Goal: Task Accomplishment & Management: Manage account settings

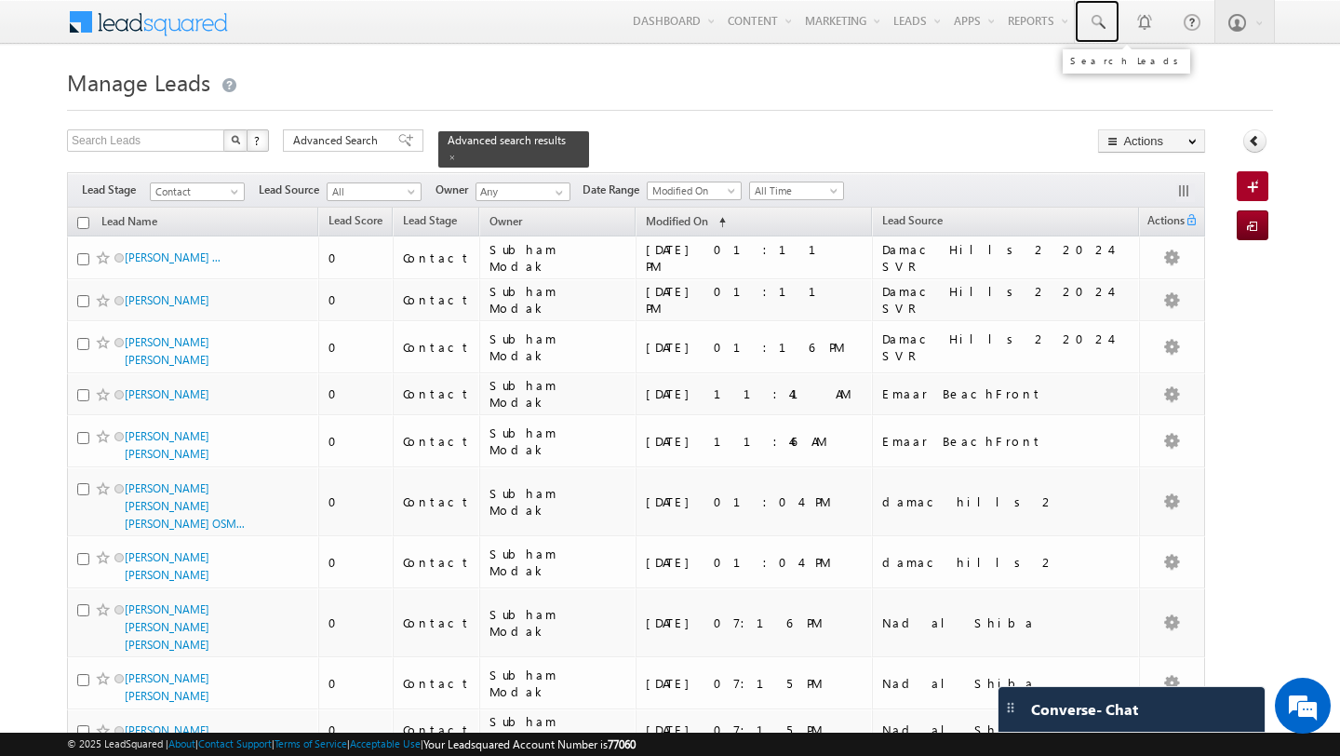
click at [1097, 29] on span at bounding box center [1097, 22] width 19 height 19
click at [340, 146] on span "Advanced Search" at bounding box center [338, 140] width 90 height 17
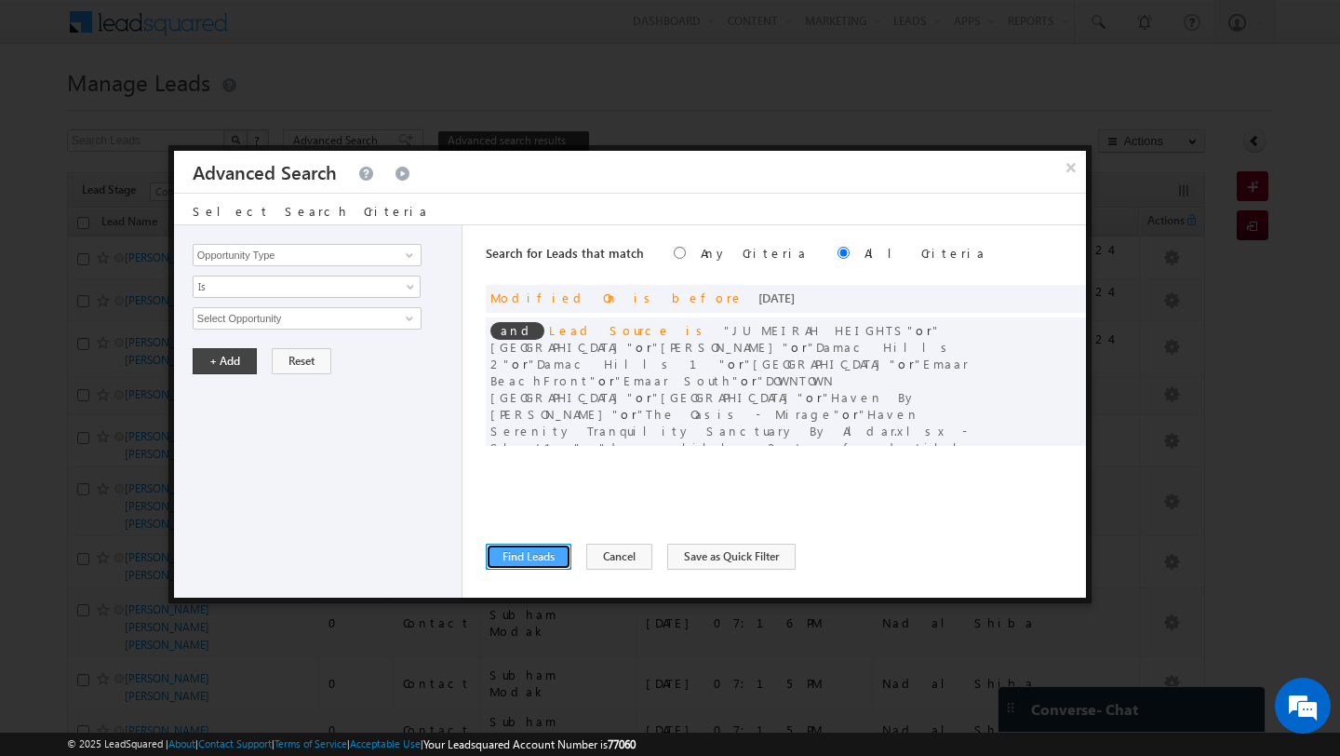
click at [534, 561] on button "Find Leads" at bounding box center [529, 556] width 86 height 26
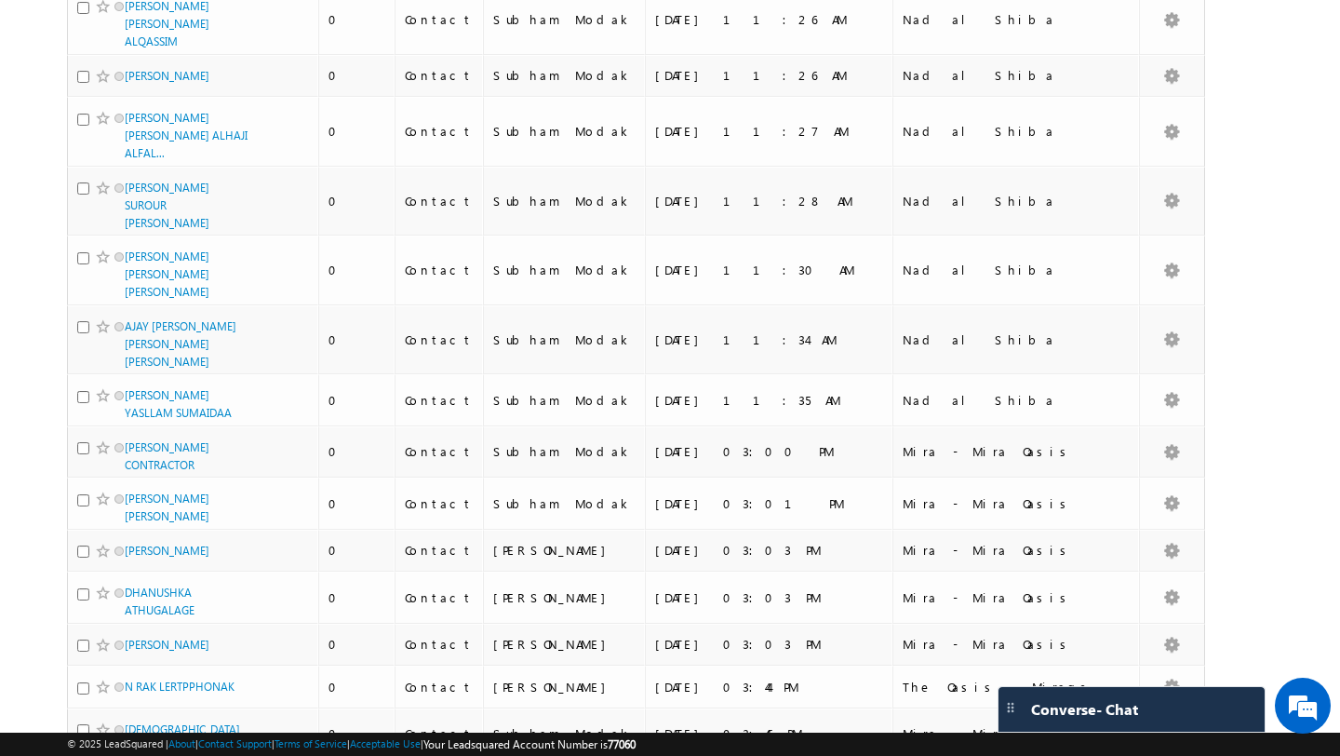
scroll to position [9699, 0]
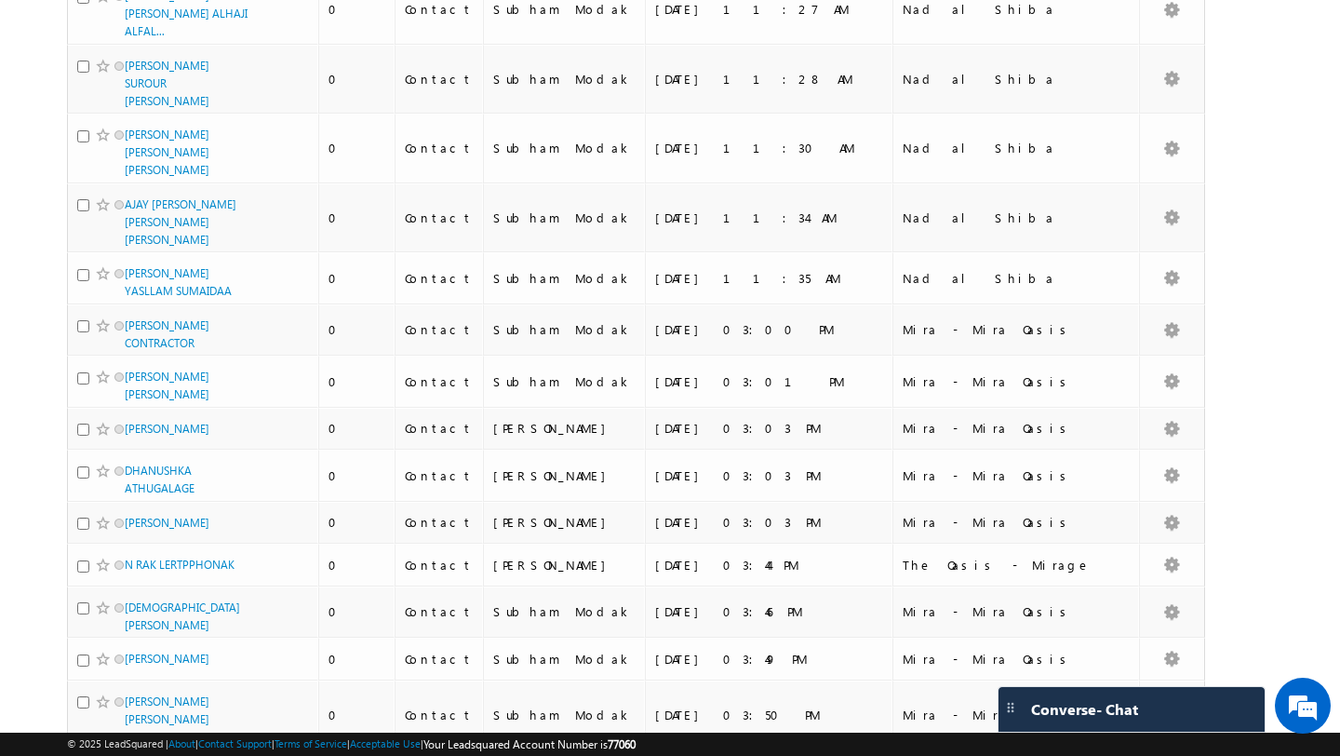
click at [140, 716] on li "100" at bounding box center [131, 722] width 45 height 19
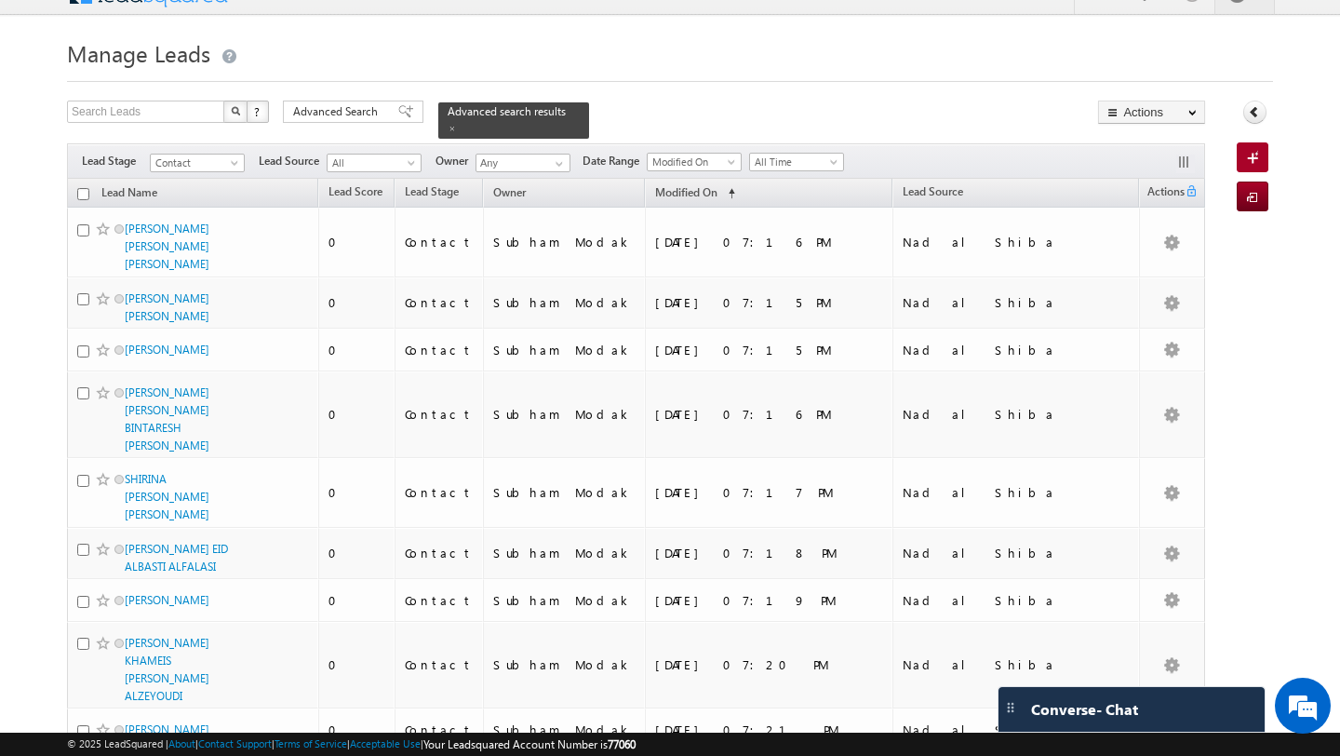
scroll to position [0, 0]
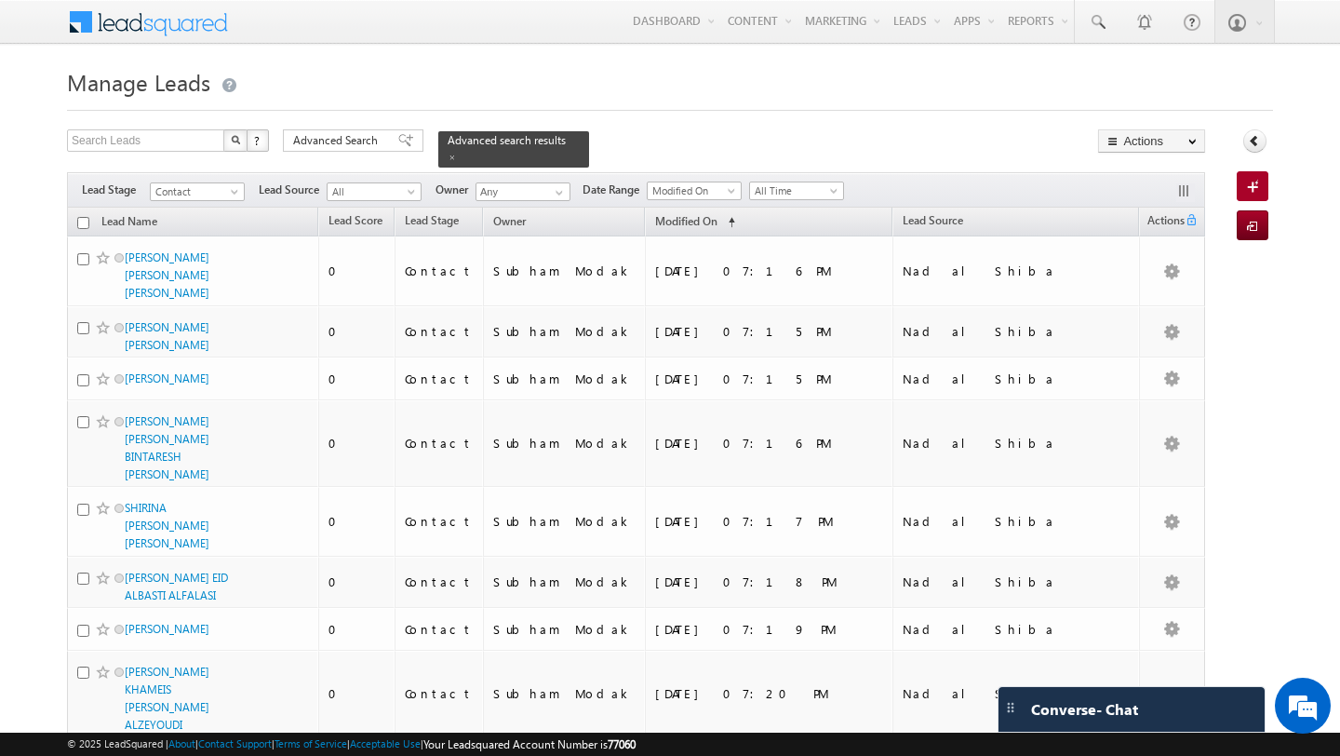
click at [79, 225] on input "checkbox" at bounding box center [83, 223] width 12 height 12
checkbox input "true"
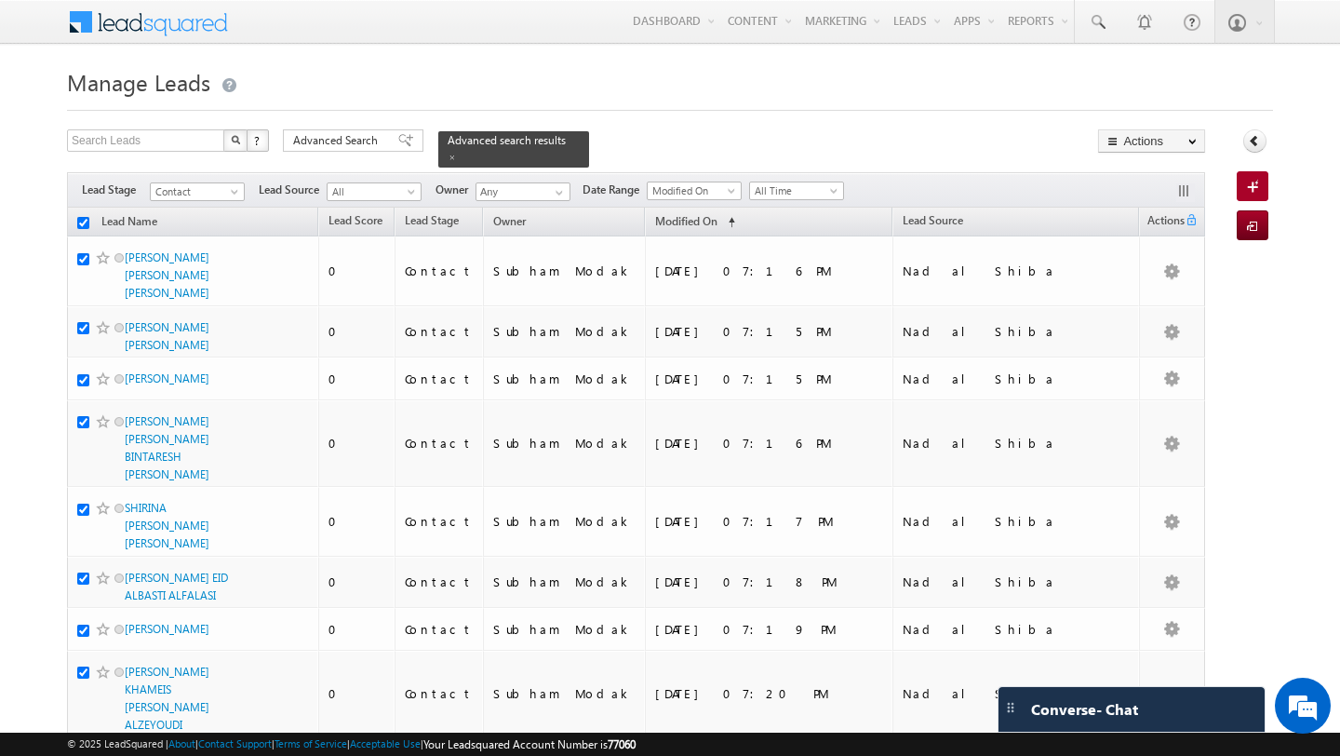
checkbox input "true"
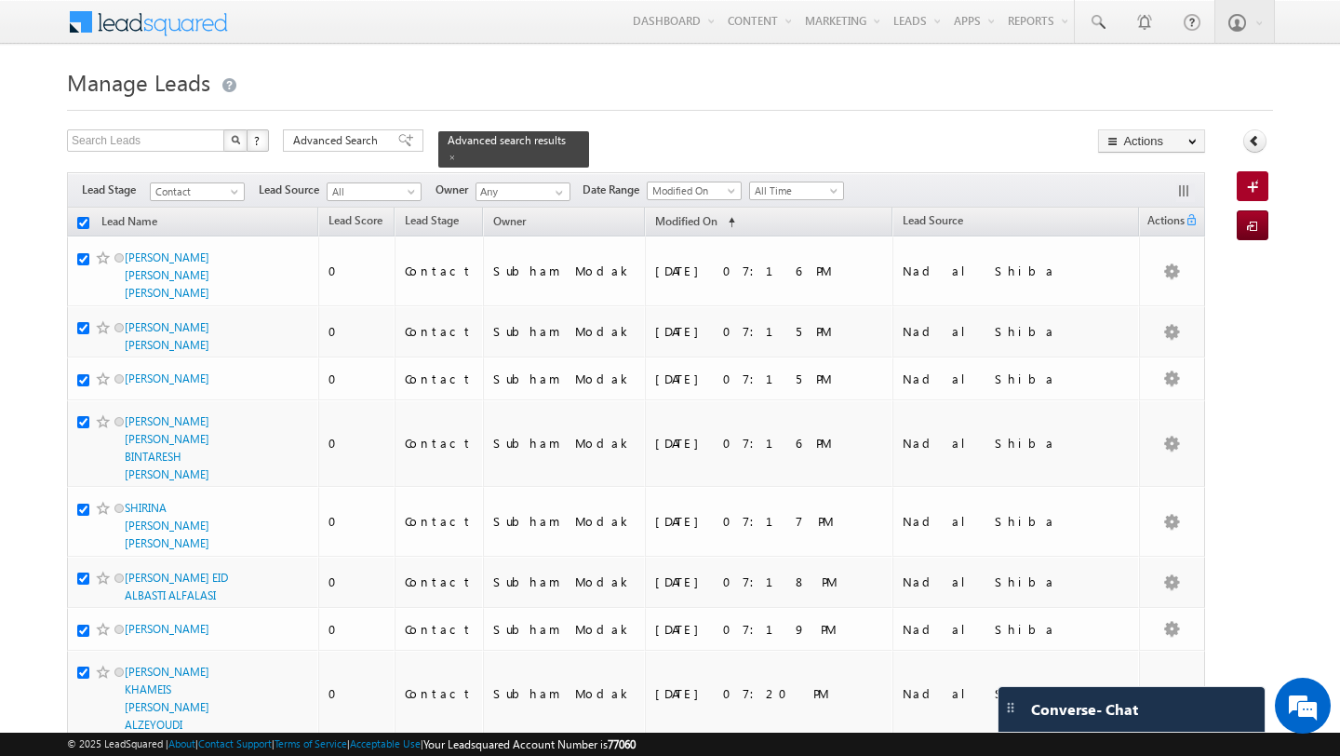
checkbox input "true"
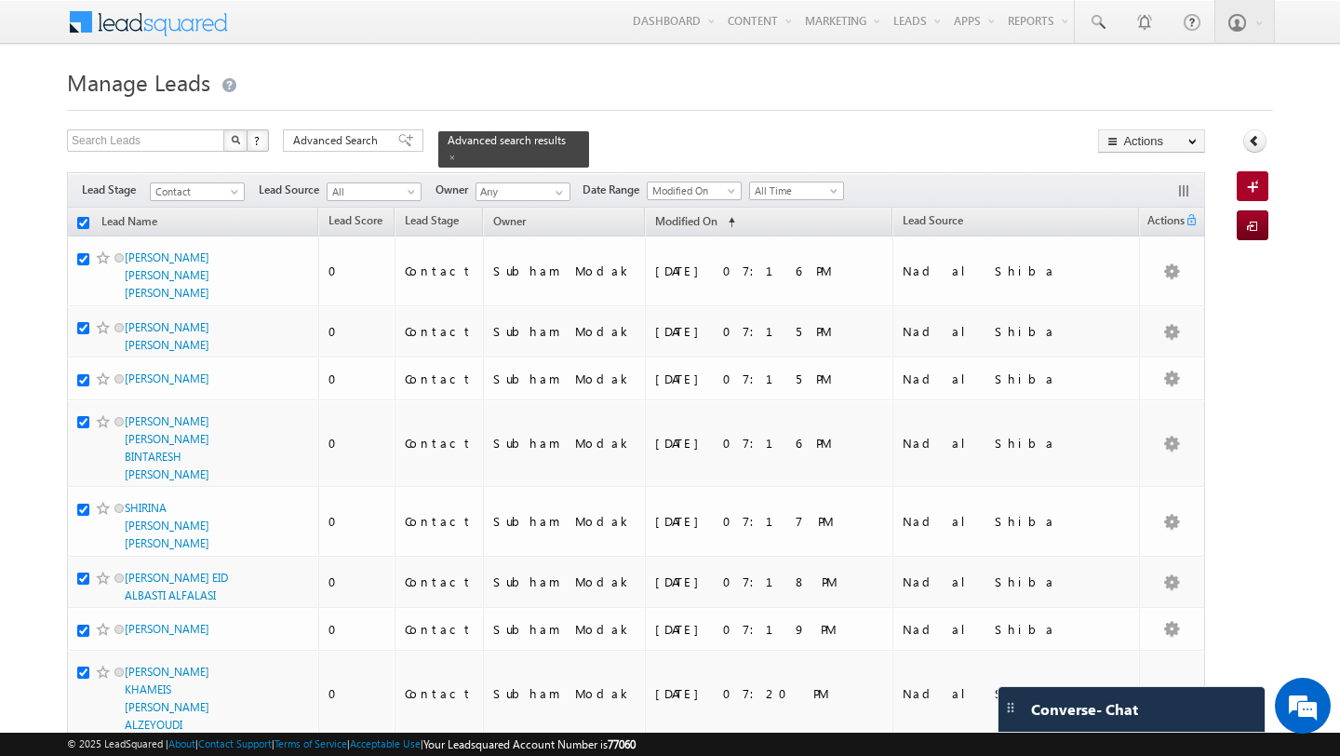
checkbox input "true"
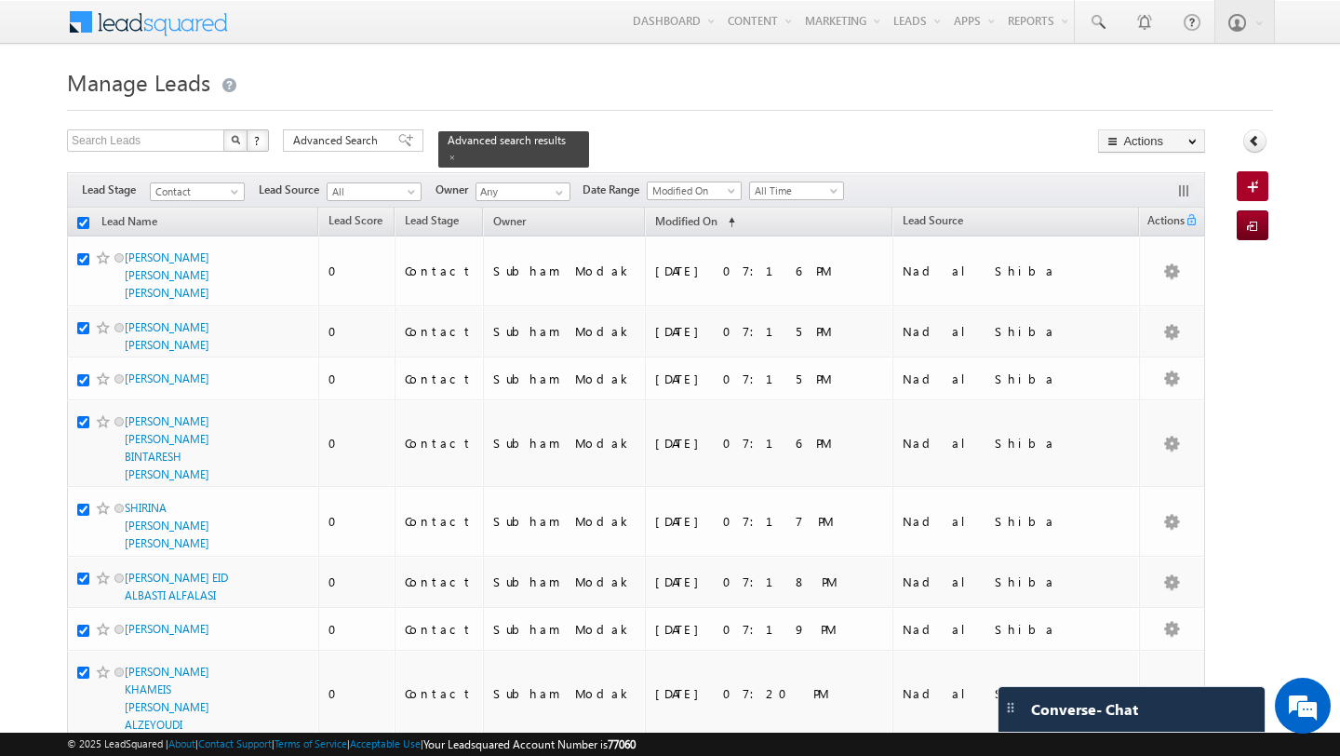
checkbox input "true"
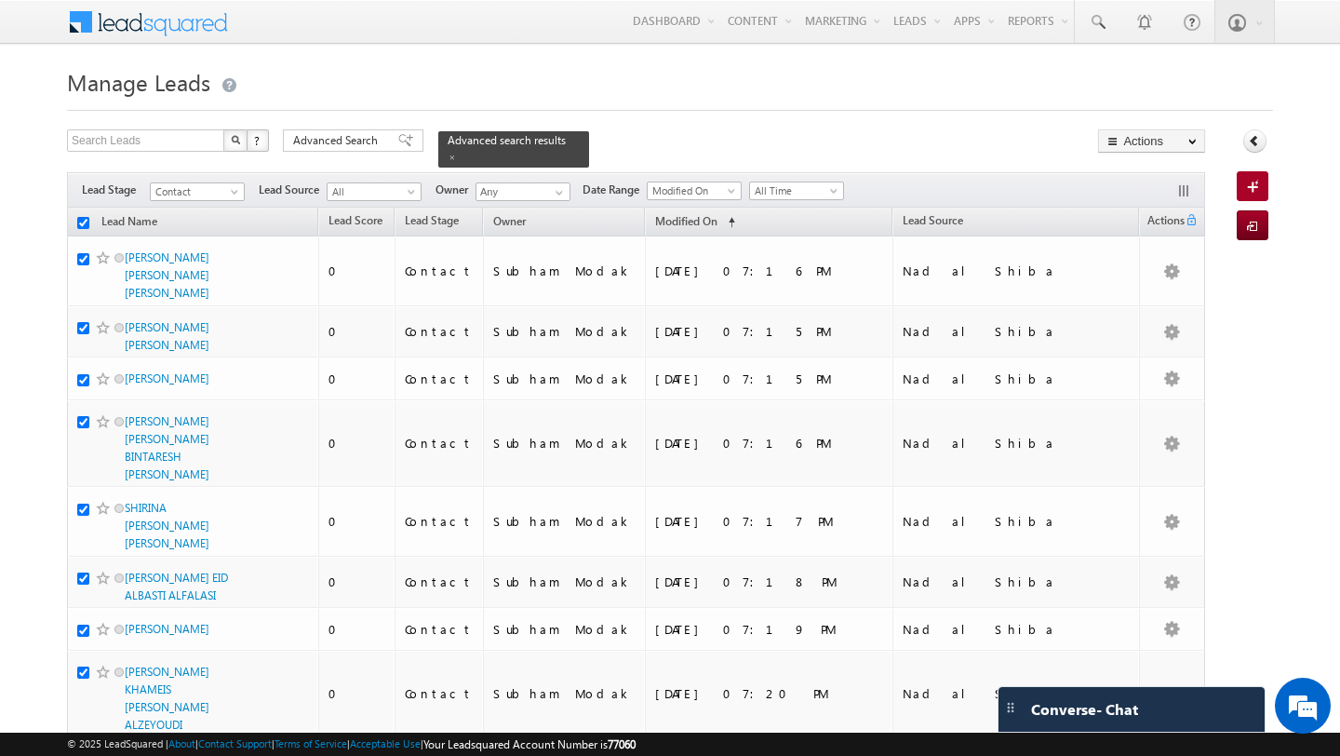
checkbox input "true"
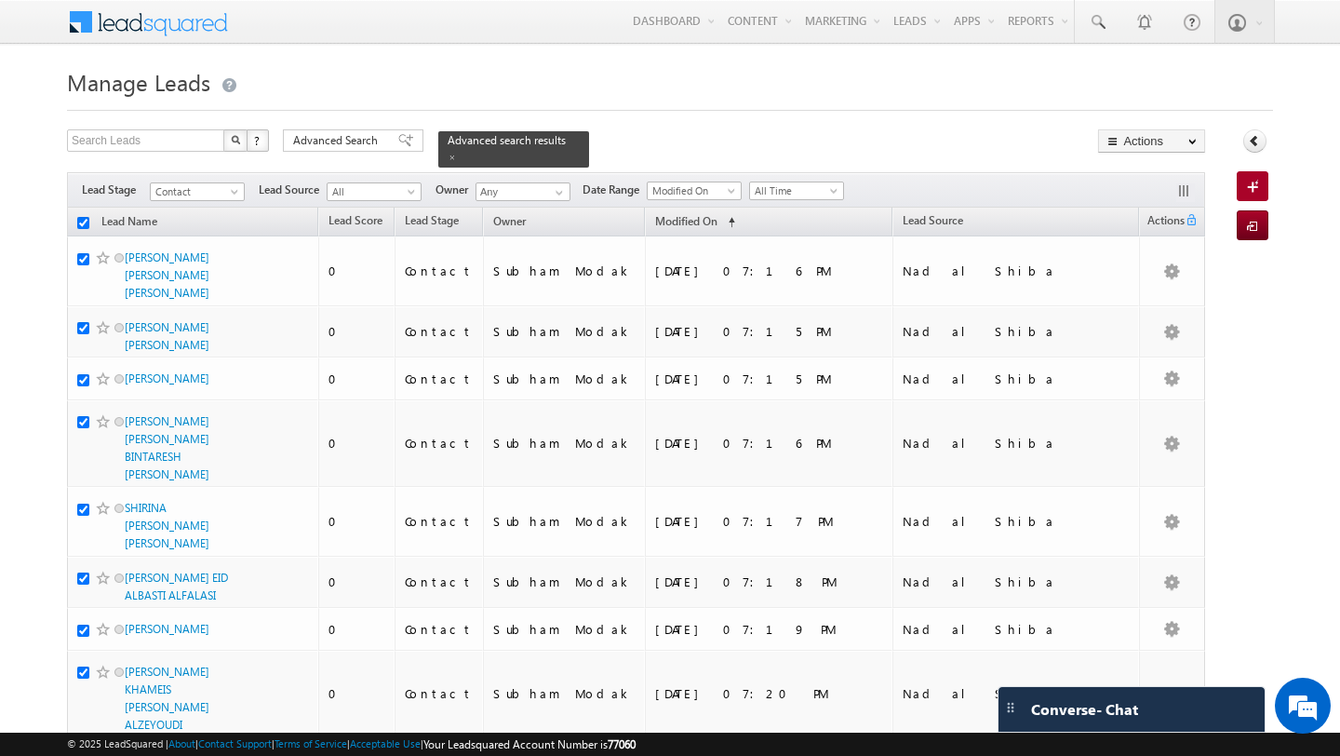
checkbox input "true"
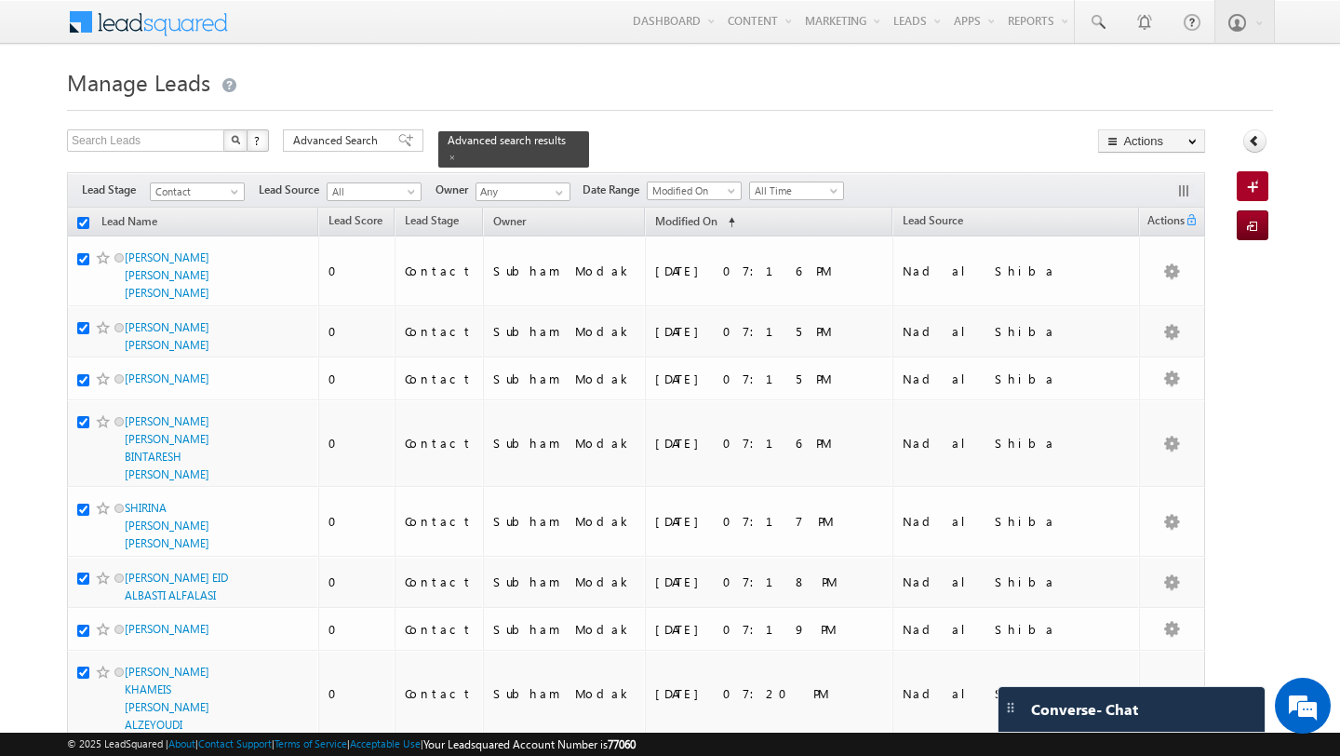
checkbox input "true"
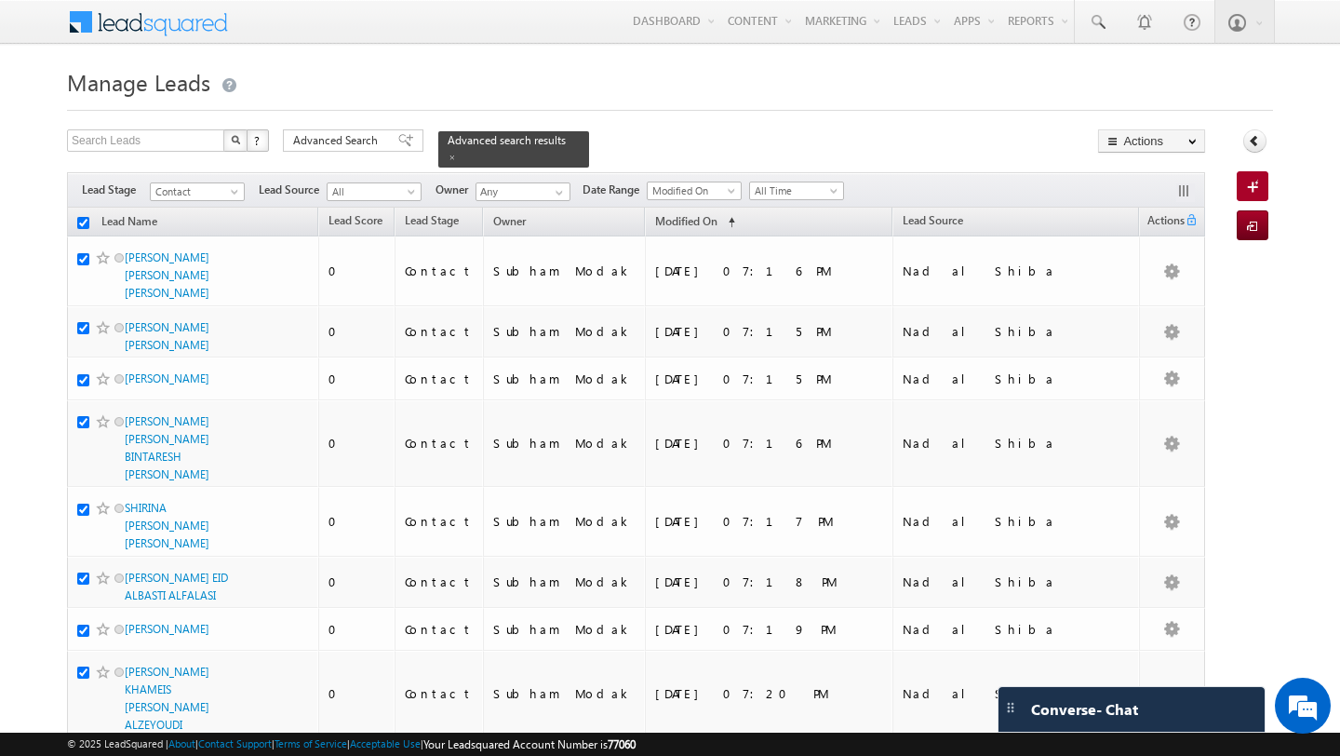
checkbox input "true"
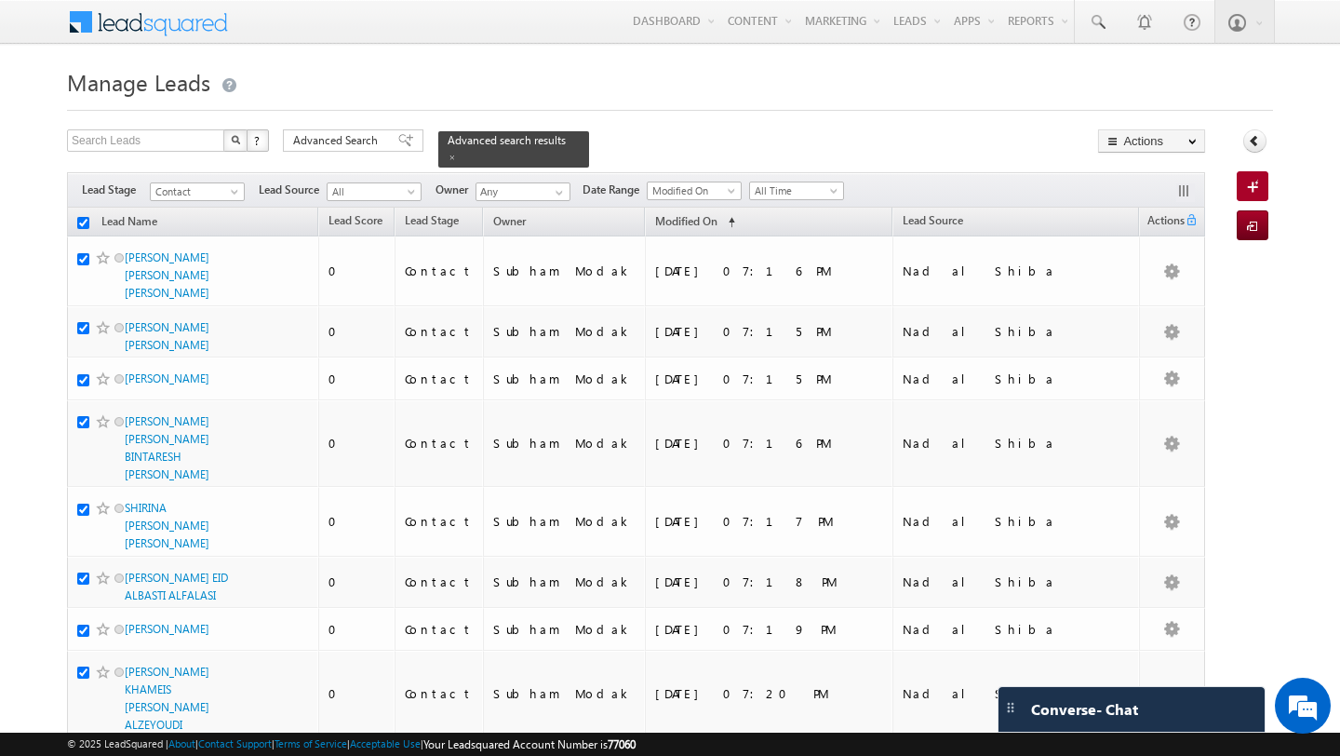
checkbox input "true"
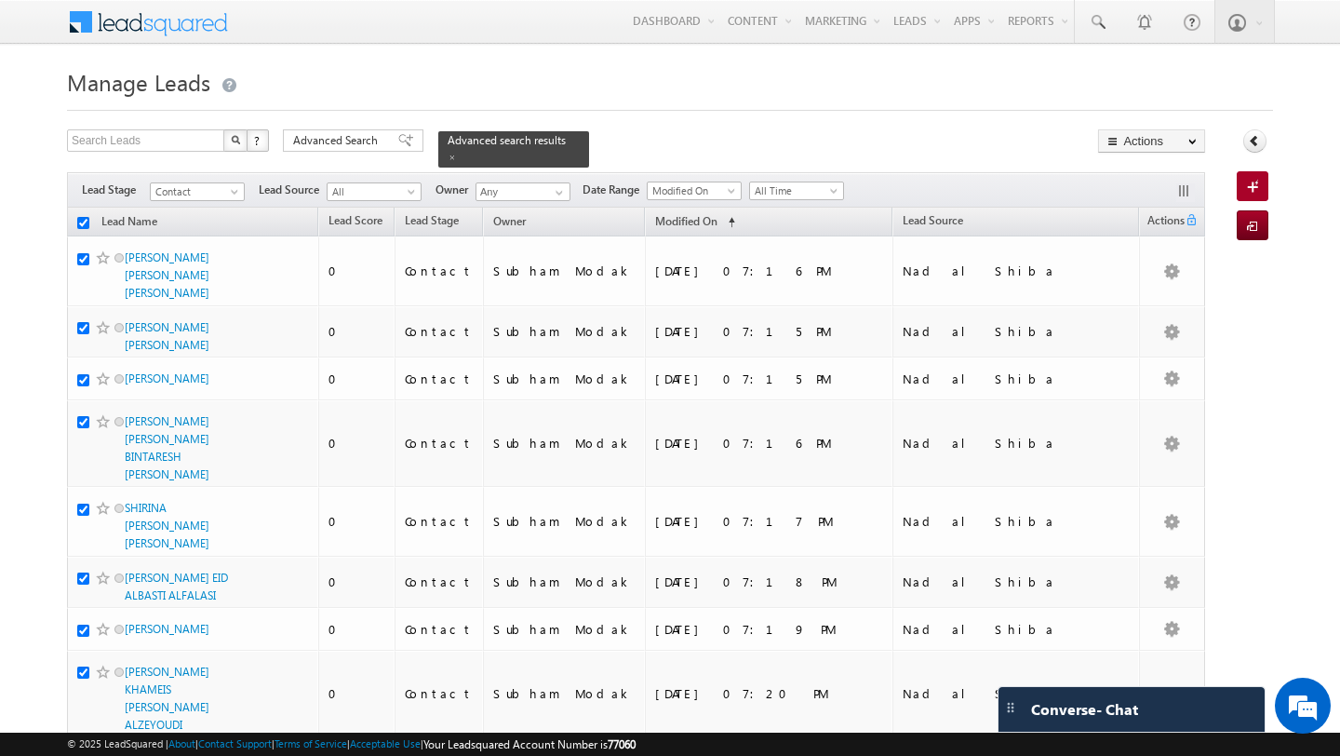
checkbox input "true"
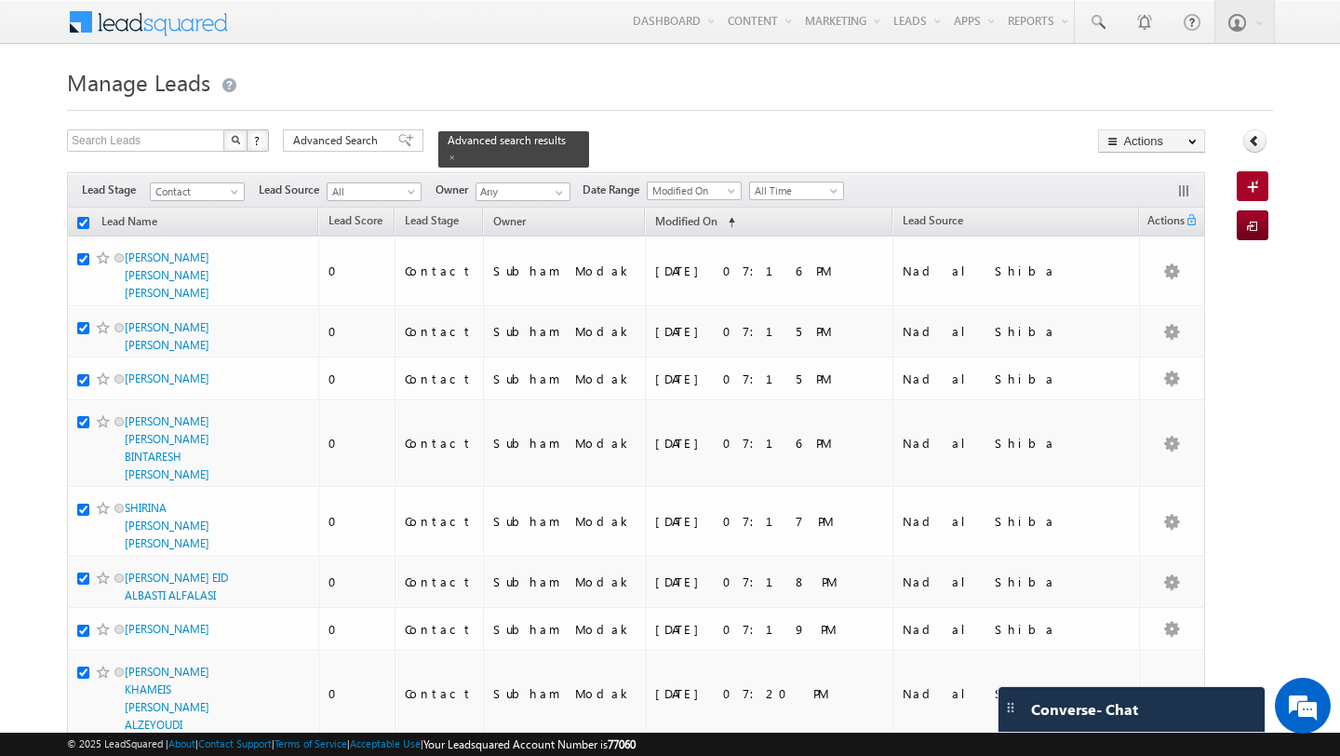
checkbox input "true"
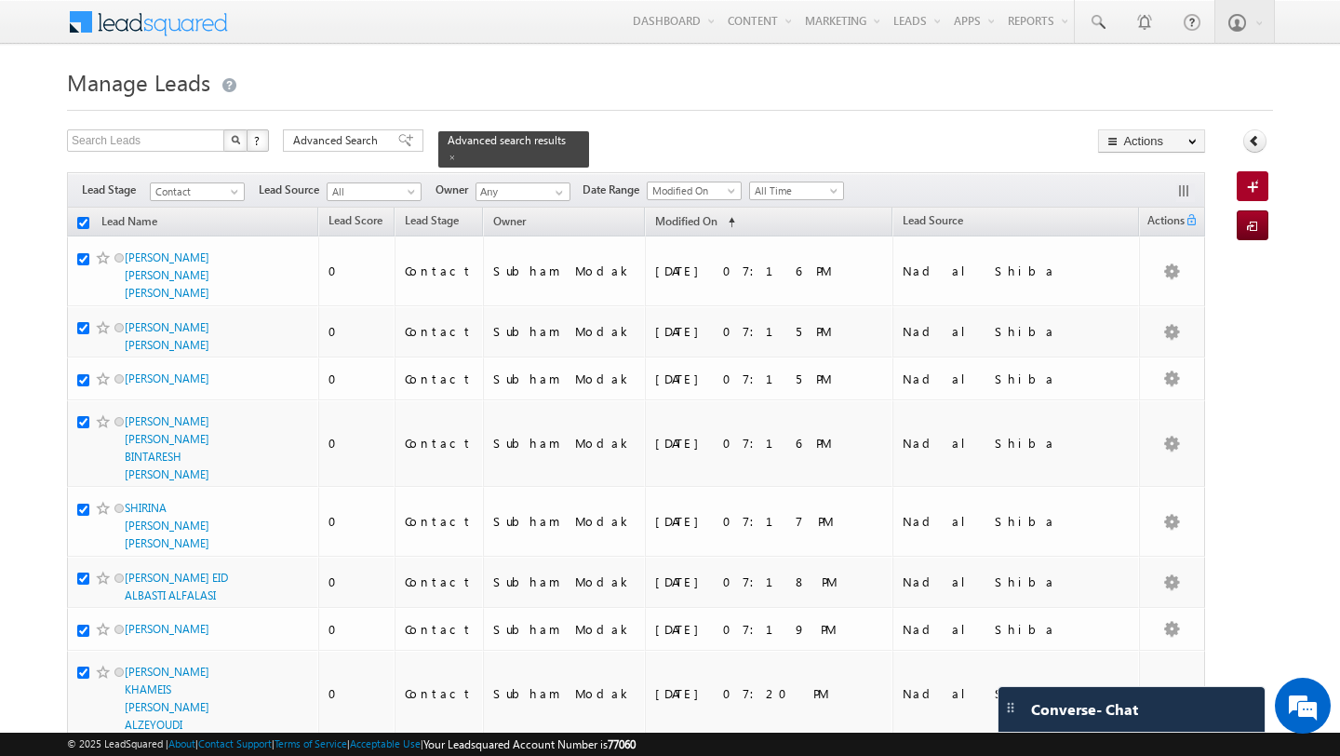
checkbox input "true"
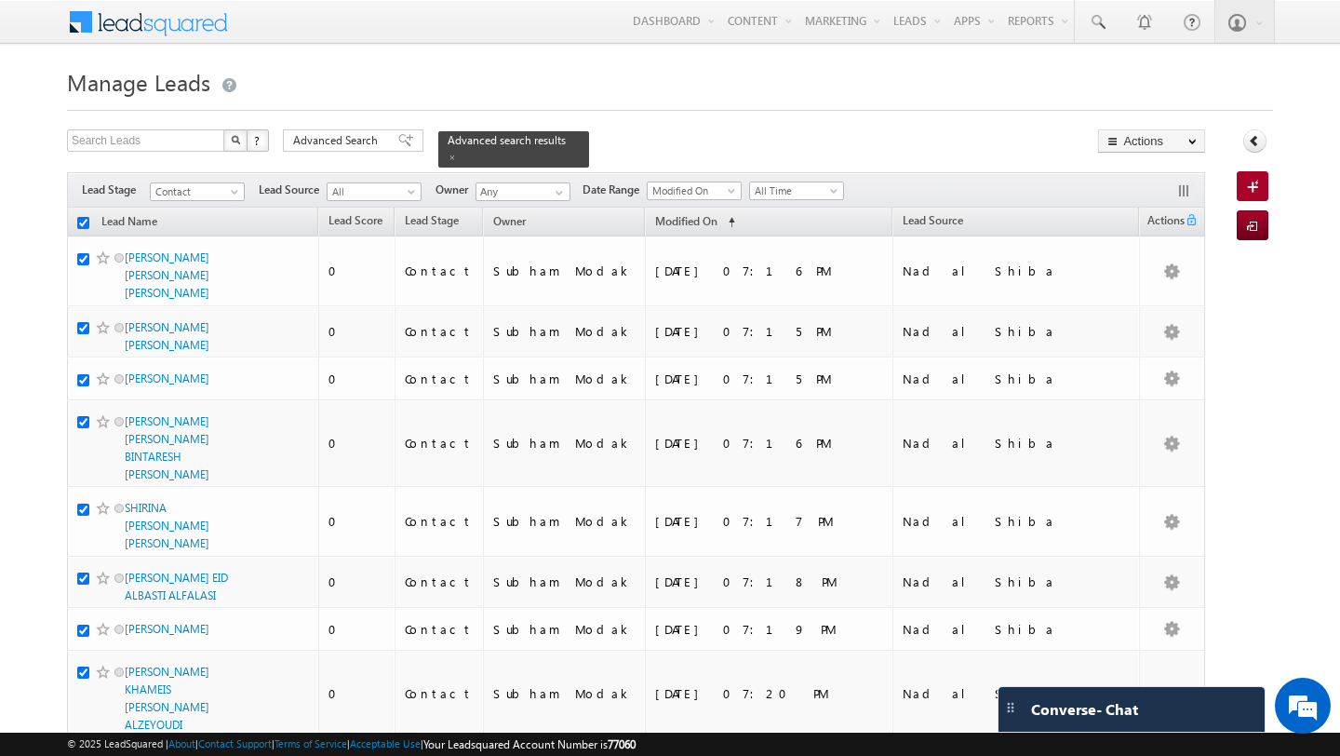
checkbox input "true"
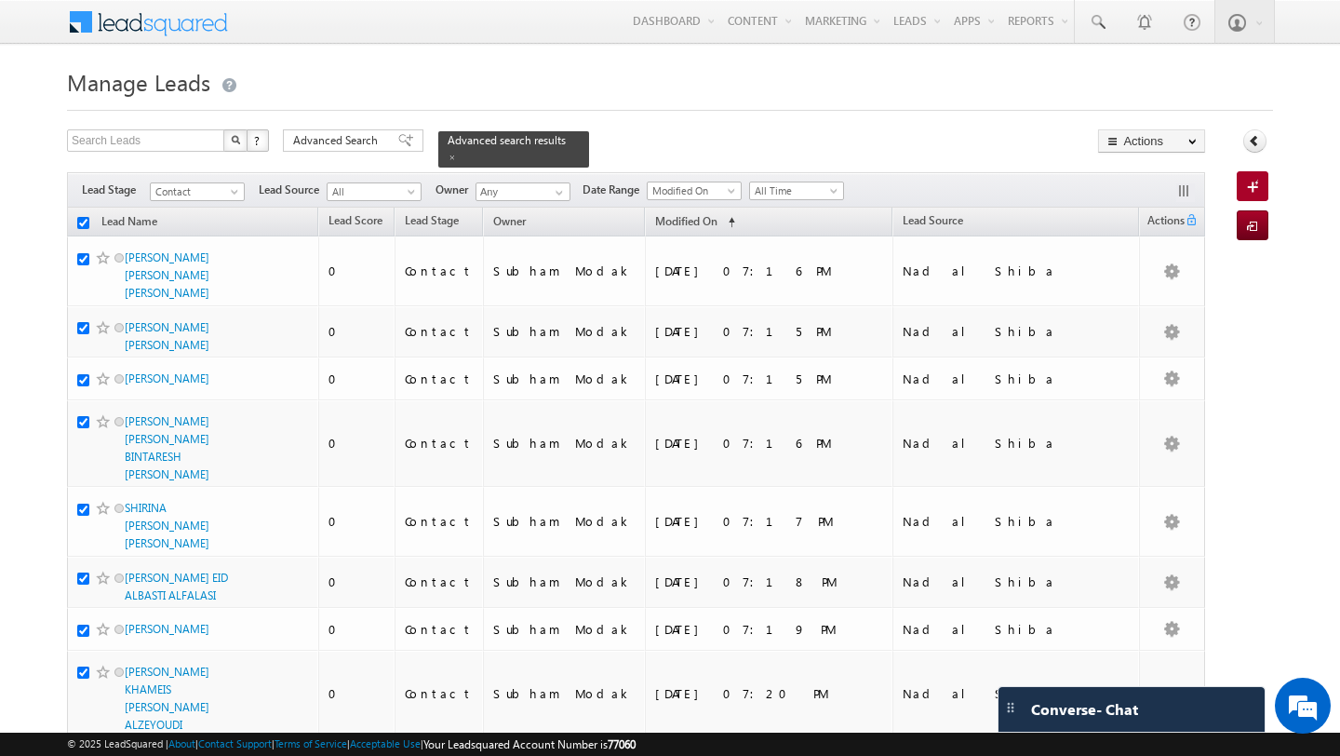
checkbox input "true"
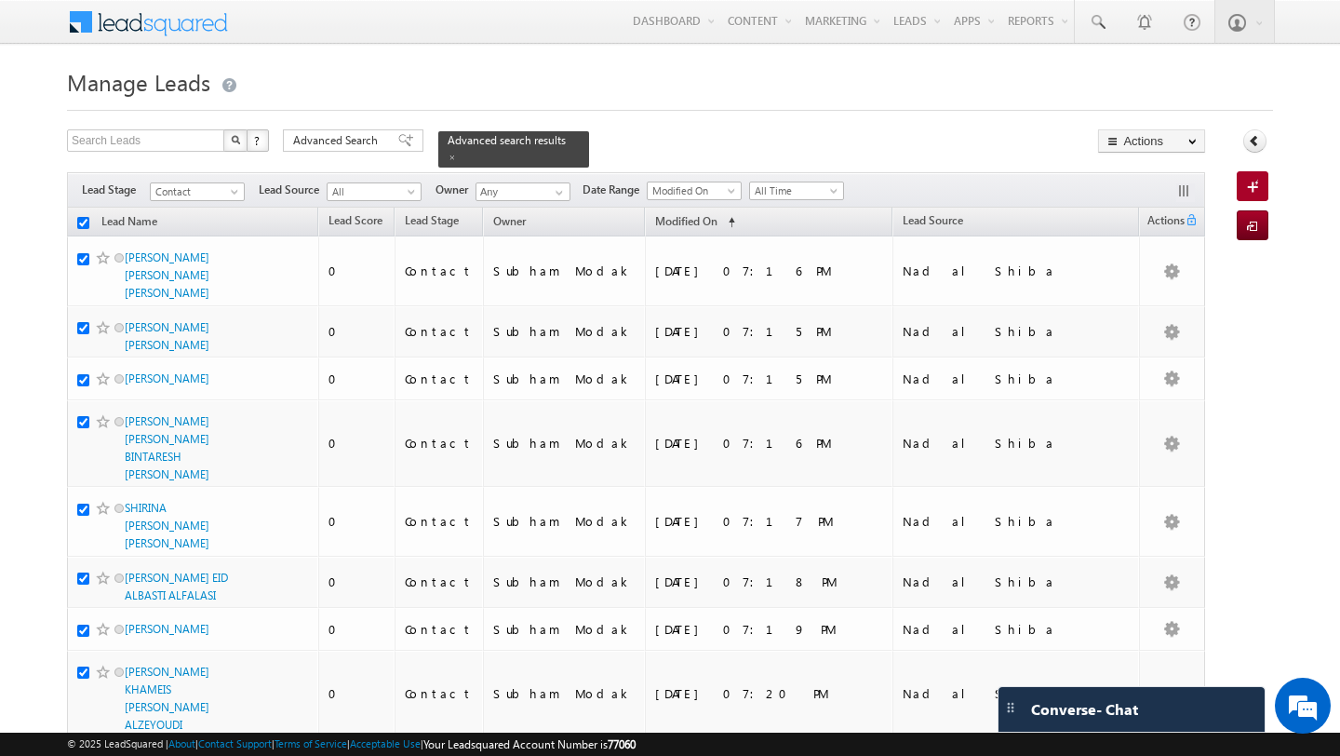
checkbox input "true"
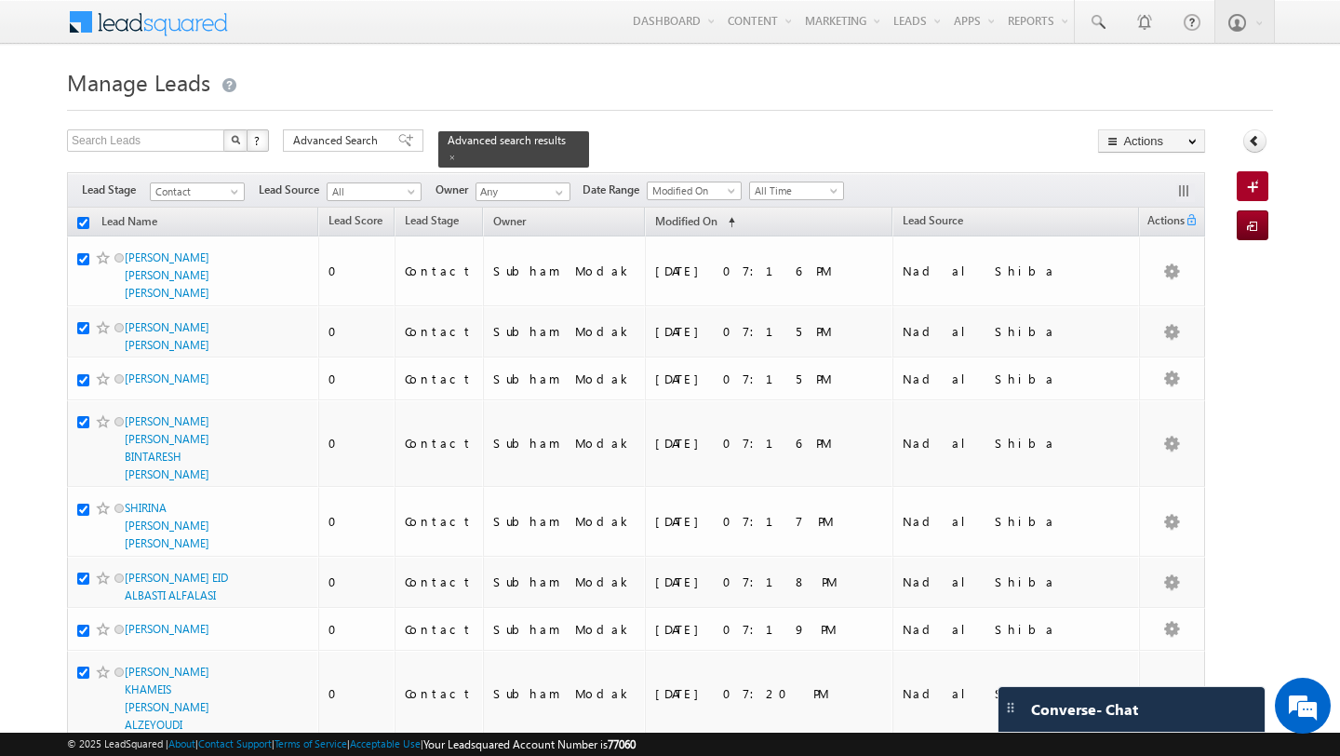
checkbox input "true"
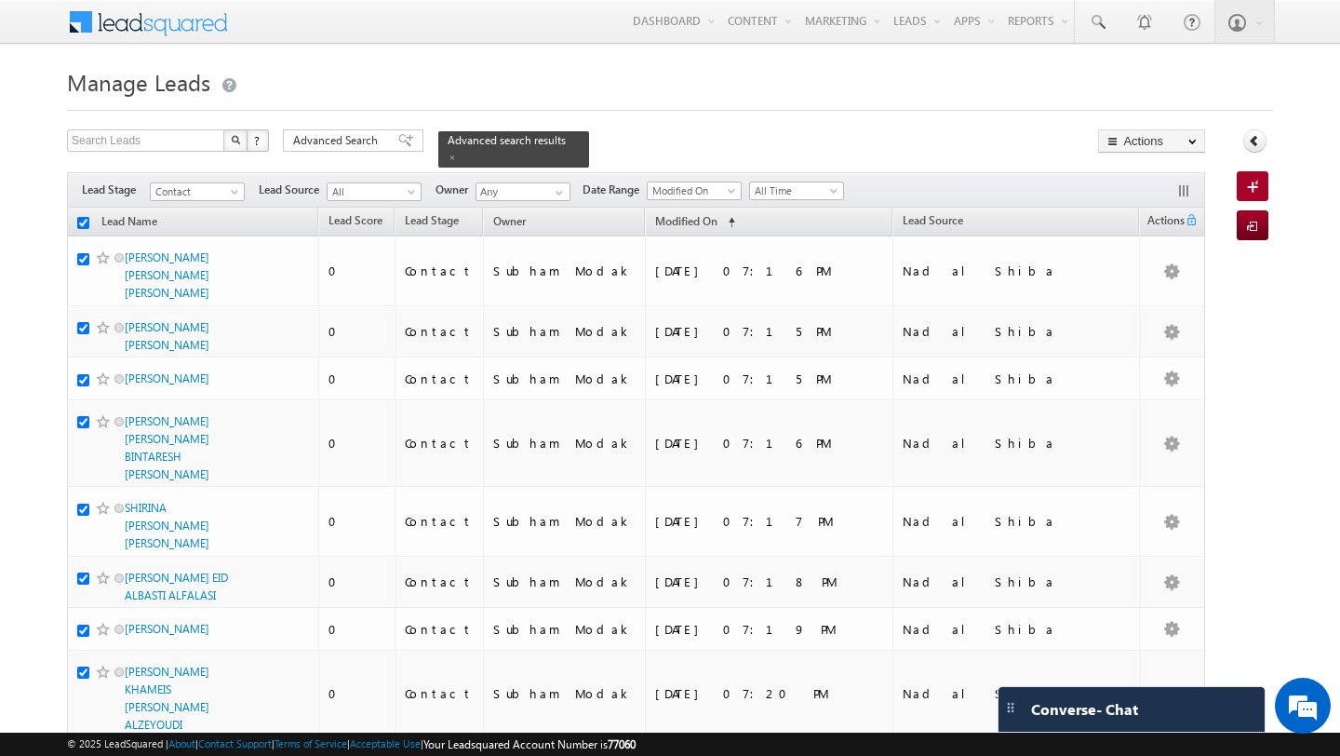
checkbox input "true"
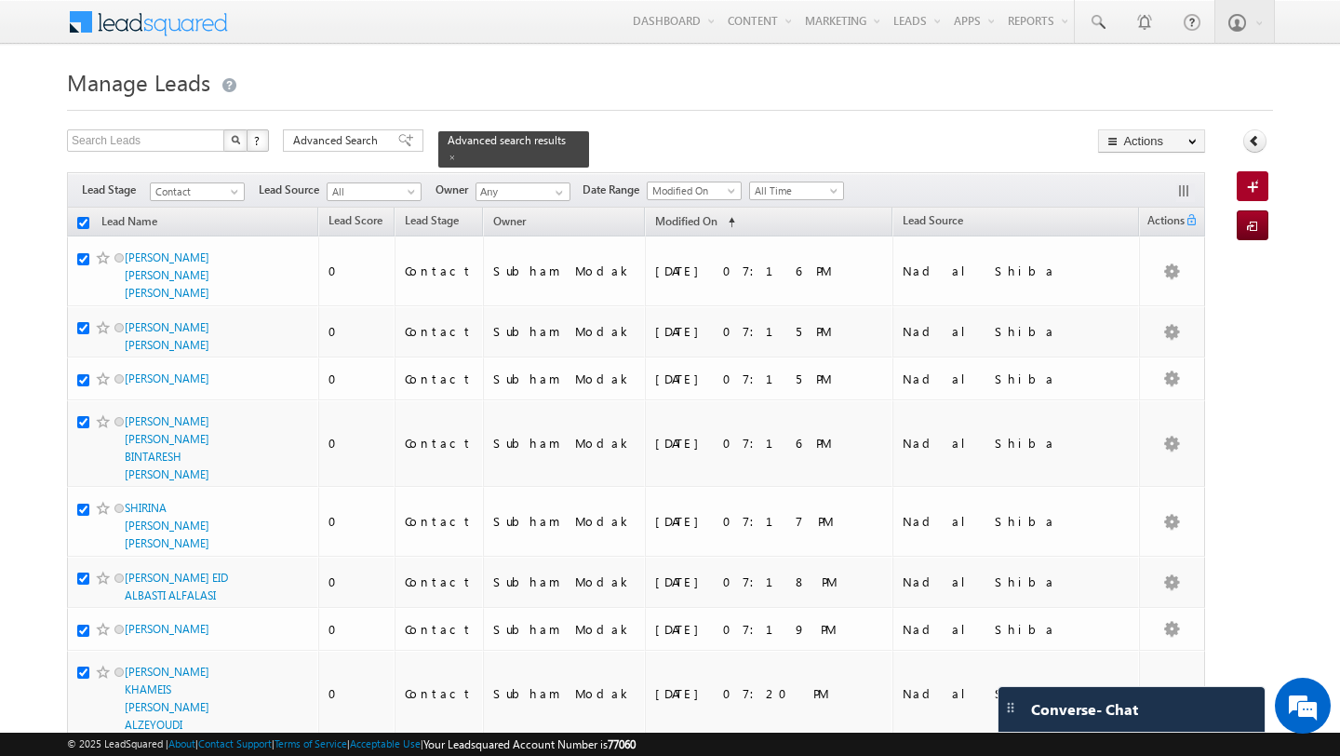
checkbox input "true"
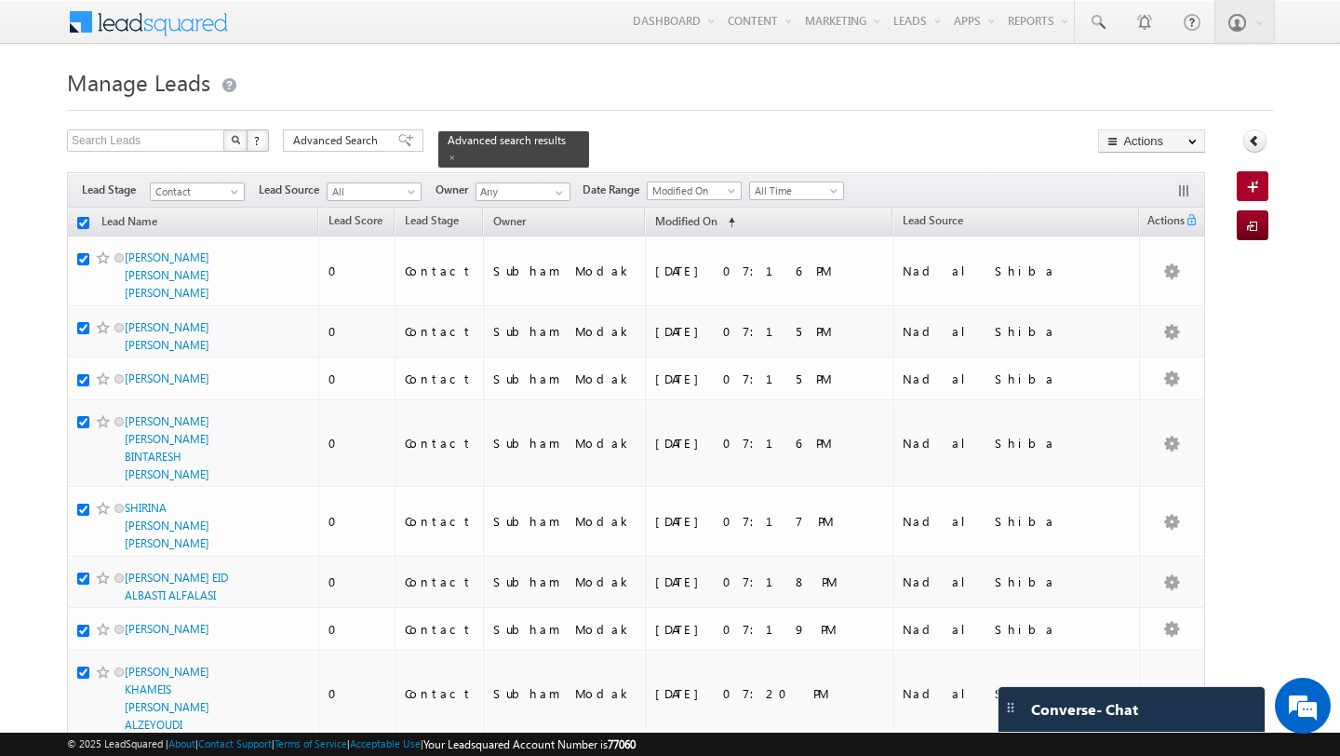
checkbox input "true"
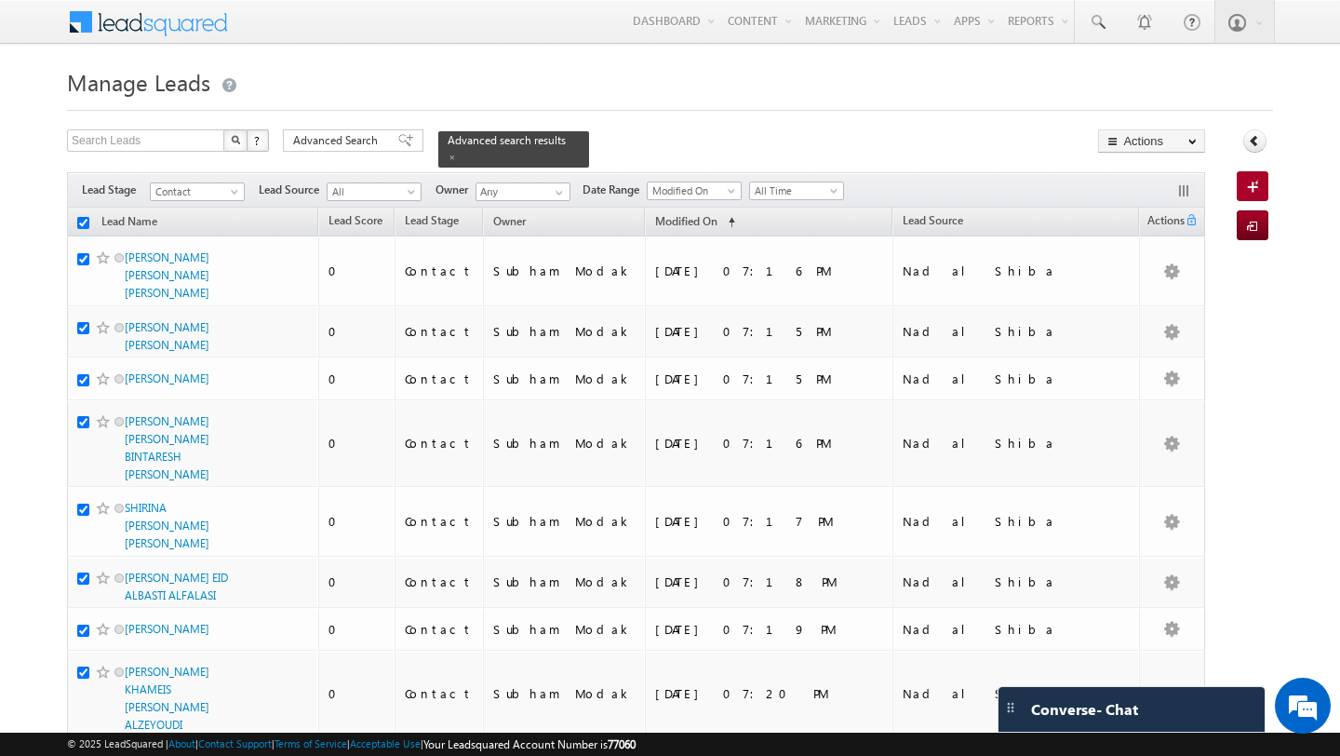
checkbox input "true"
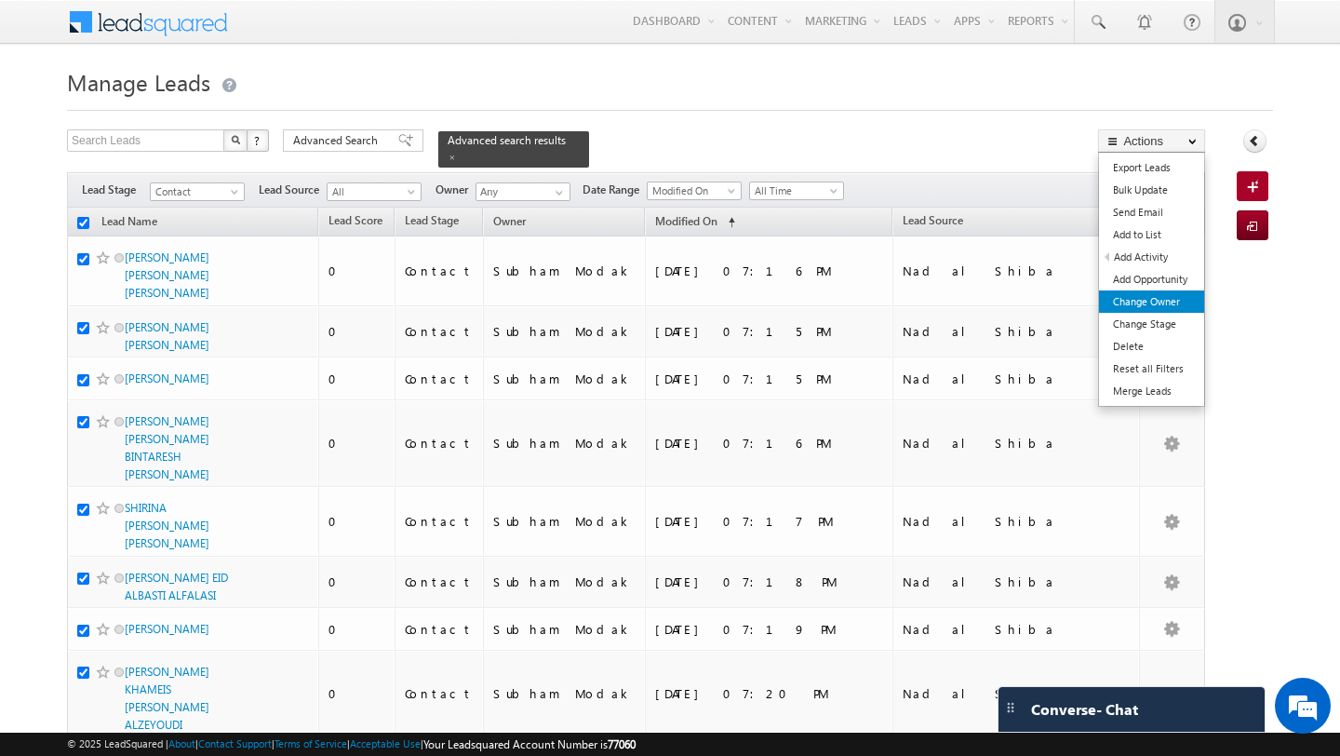
click at [1163, 297] on link "Change Owner" at bounding box center [1151, 301] width 105 height 22
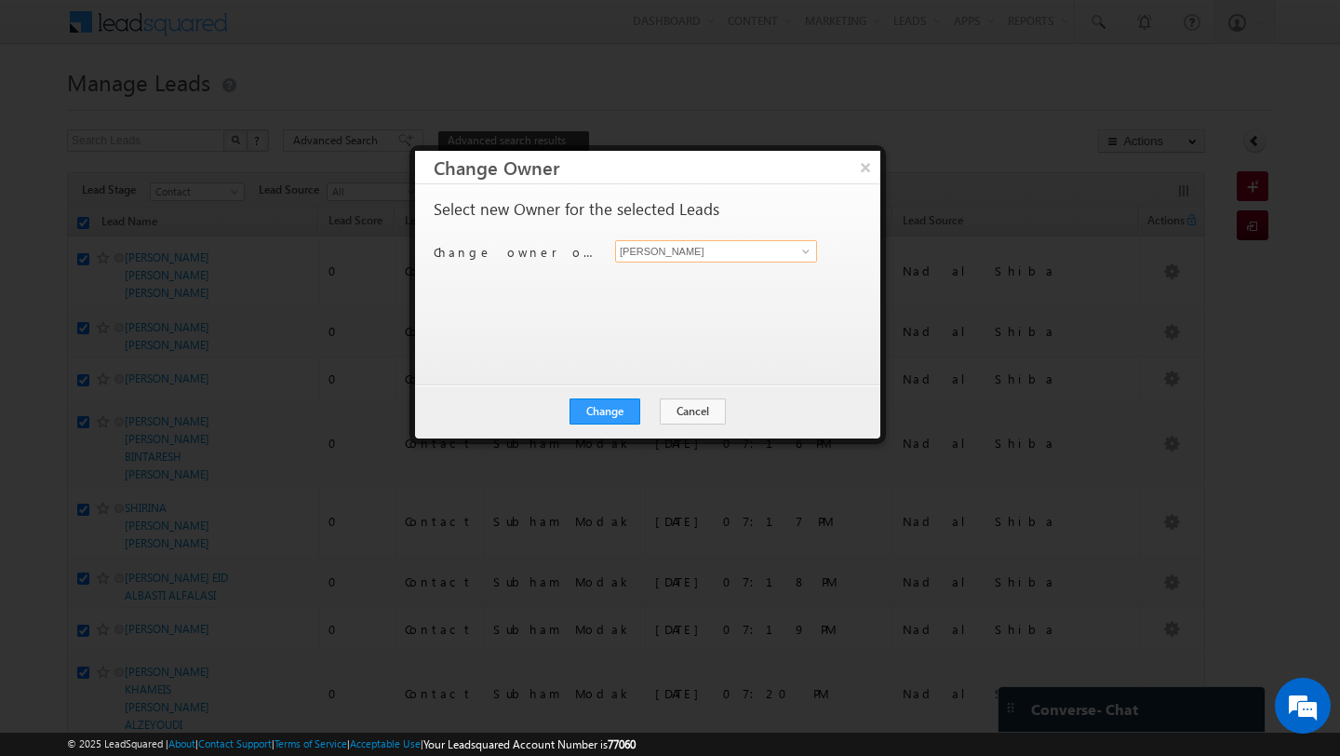
click at [796, 261] on input "[PERSON_NAME]" at bounding box center [716, 251] width 202 height 22
click at [808, 251] on span at bounding box center [805, 251] width 15 height 15
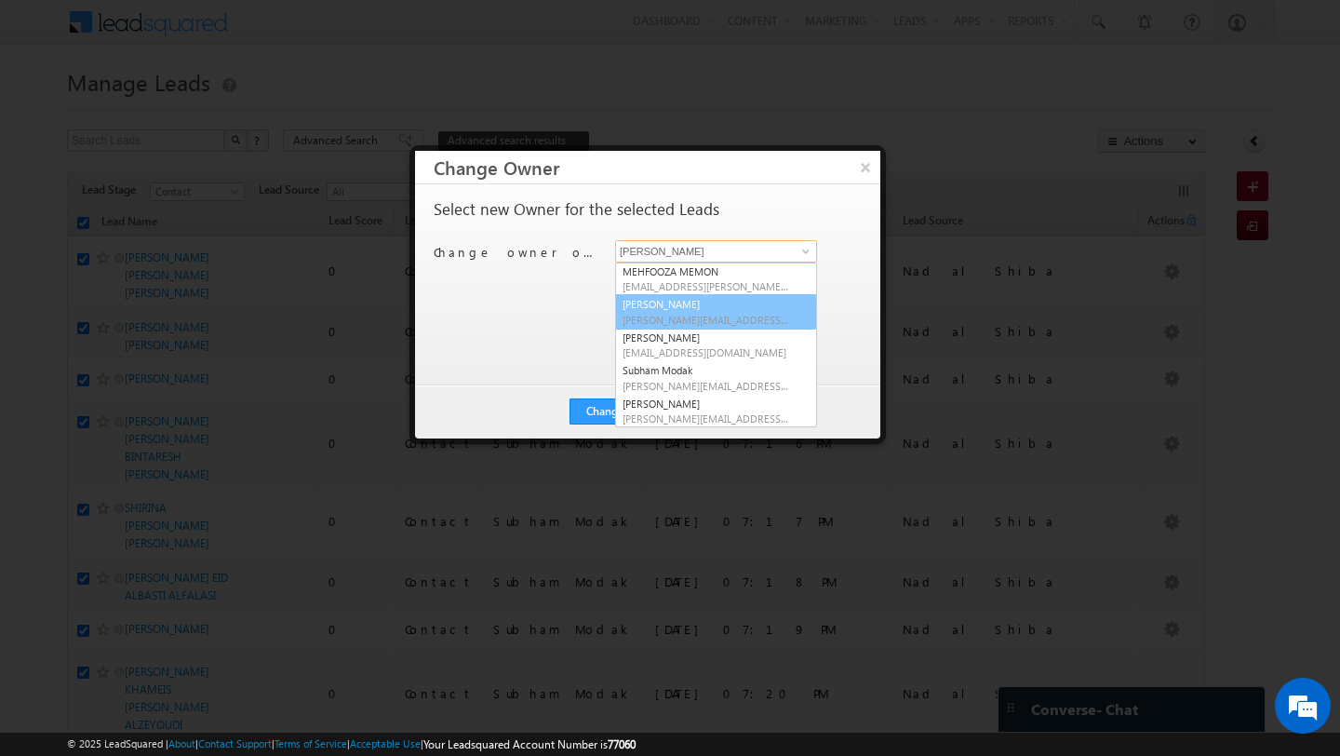
scroll to position [33, 0]
click at [724, 325] on span "[PERSON_NAME][EMAIL_ADDRESS][PERSON_NAME][DOMAIN_NAME]" at bounding box center [706, 321] width 167 height 14
type input "[PERSON_NAME]"
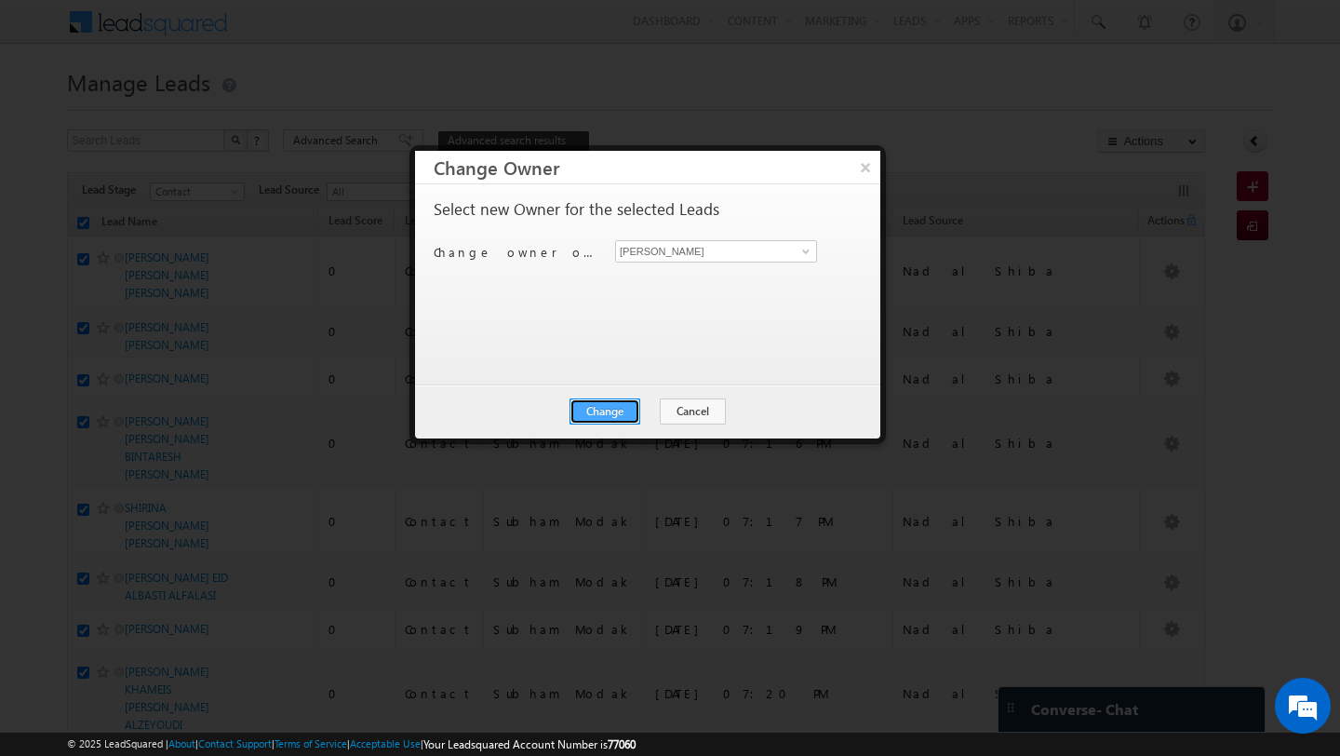
click at [589, 414] on button "Change" at bounding box center [604, 411] width 71 height 26
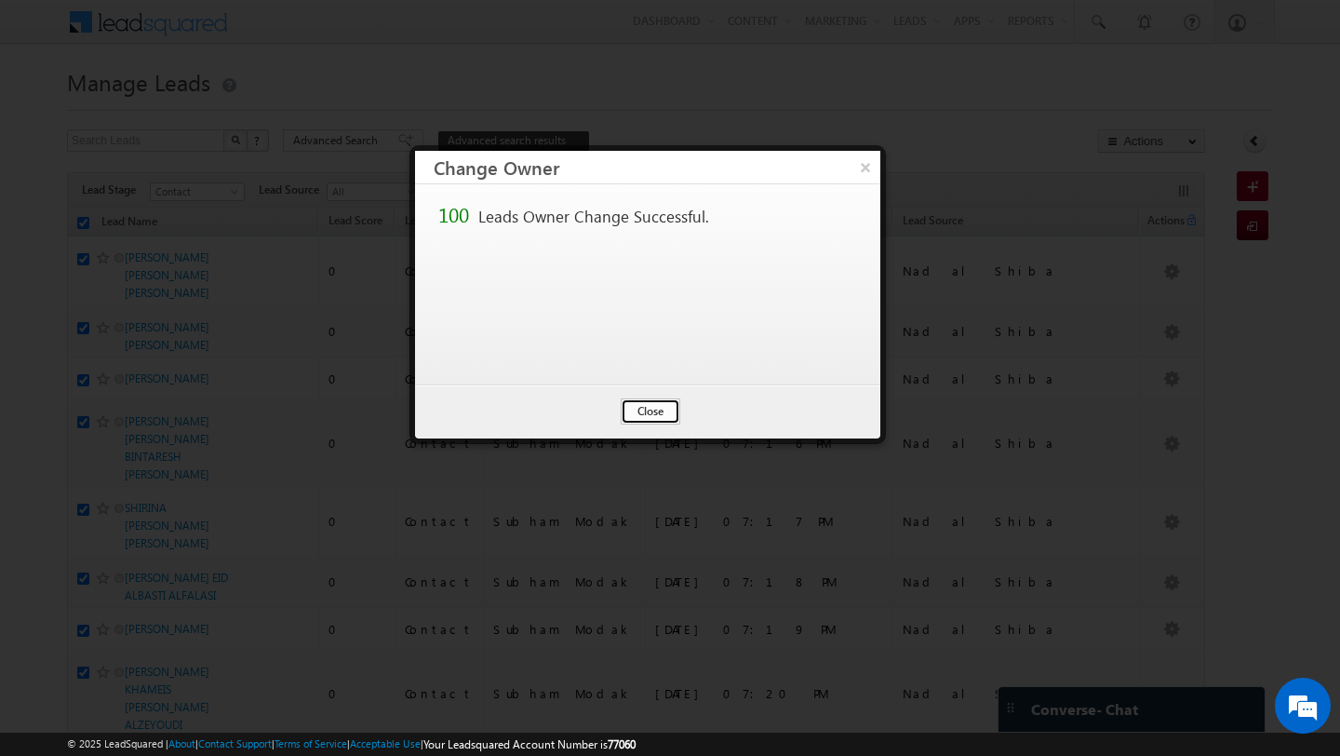
click at [648, 407] on button "Close" at bounding box center [651, 411] width 60 height 26
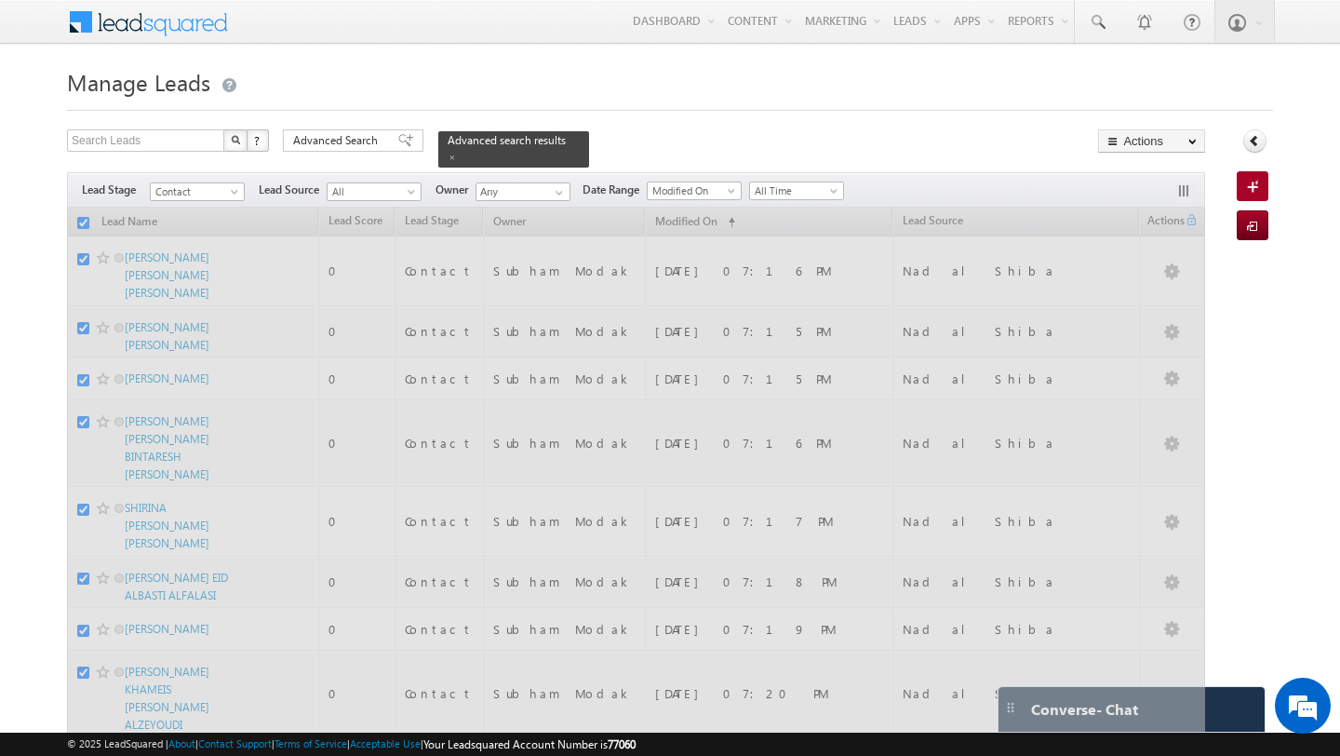
checkbox input "false"
